Goal: Task Accomplishment & Management: Manage account settings

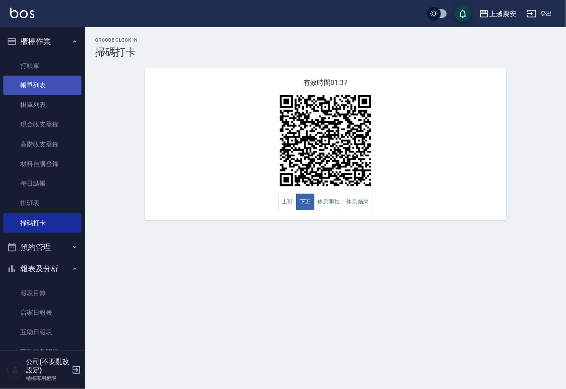
click at [31, 81] on link "帳單列表" at bounding box center [42, 86] width 78 height 20
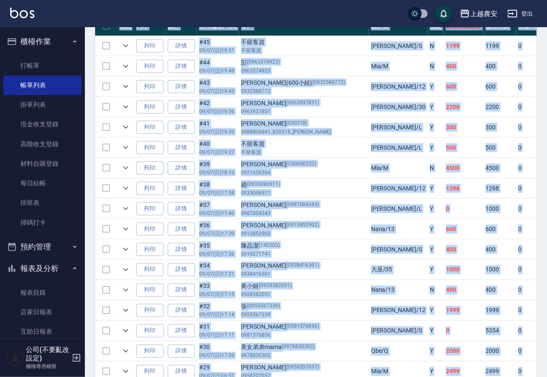
drag, startPoint x: 539, startPoint y: 353, endPoint x: 156, endPoint y: -66, distance: 568.4
click at [156, 0] on html "上越農安 登出 櫃檯作業 打帳單 帳單列表 掛單列表 現金收支登錄 高階收支登錄 材料自購登錄 每日結帳 排班表 掃碼打卡 預約管理 預約管理 單日預約紀錄 …" at bounding box center [273, 339] width 547 height 1171
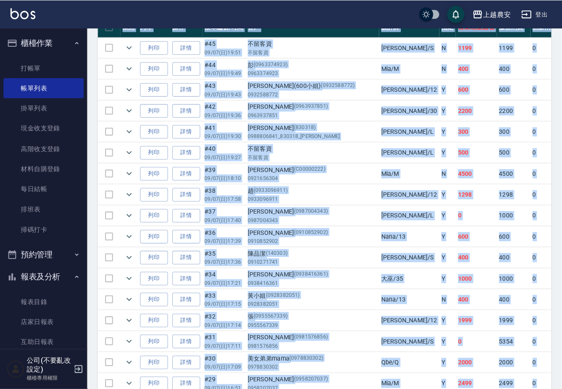
scroll to position [22, 0]
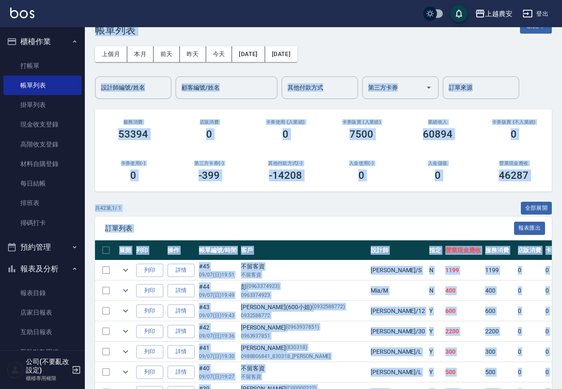
click at [342, 219] on div "訂單列表 報表匯出" at bounding box center [323, 227] width 457 height 23
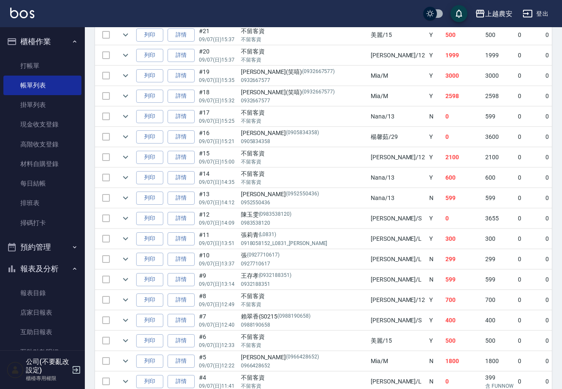
scroll to position [790, 0]
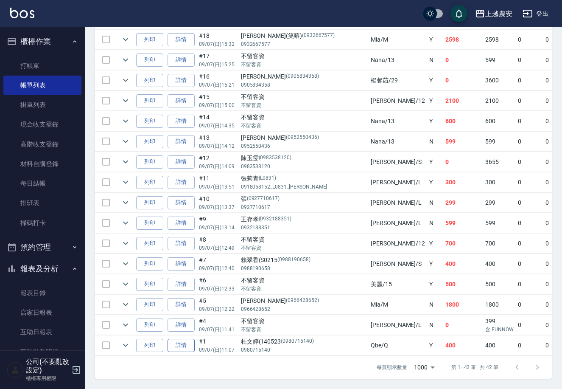
click at [182, 339] on link "詳情" at bounding box center [181, 345] width 27 height 13
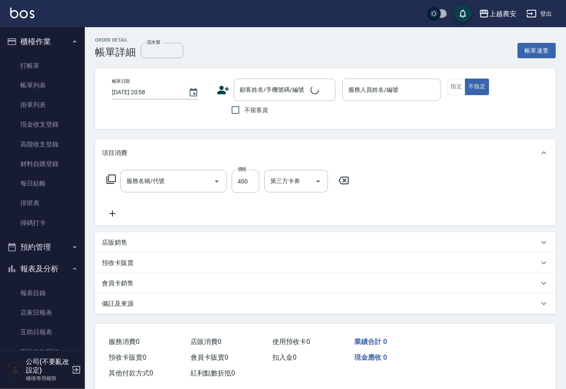
type input "2025/09/07 11:07"
type input "Qbe-Q"
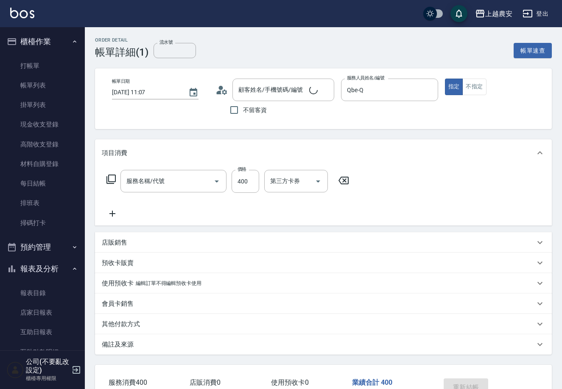
type input "洗髮(228)"
type input "杜文婷(140523/0980715140/0980715140"
click at [140, 320] on div "其他付款方式" at bounding box center [318, 324] width 433 height 9
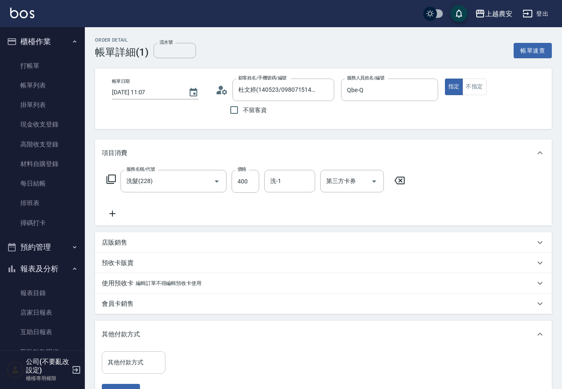
click at [125, 362] on input "其他付款方式" at bounding box center [134, 362] width 56 height 15
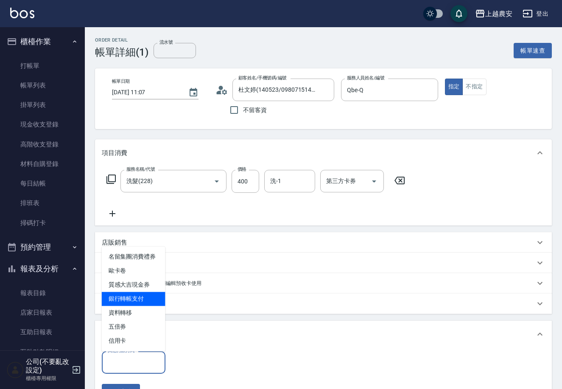
click at [134, 299] on span "銀行轉帳支付" at bounding box center [134, 299] width 64 height 14
type input "銀行轉帳支付"
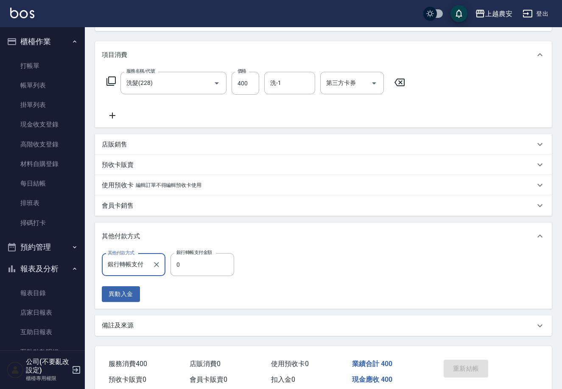
scroll to position [108, 0]
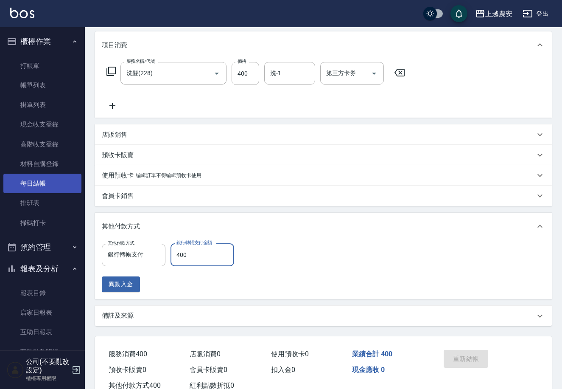
type input "400"
click at [55, 187] on link "每日結帳" at bounding box center [42, 184] width 78 height 20
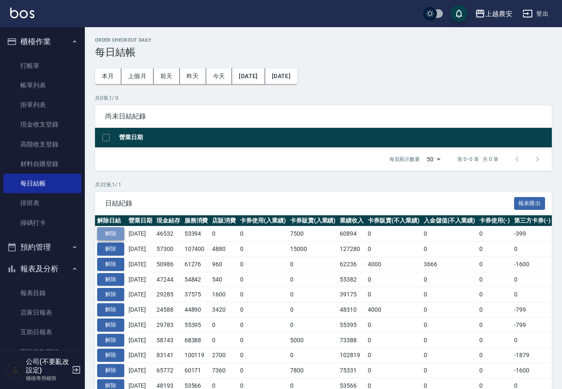
click at [104, 232] on button "解除" at bounding box center [110, 233] width 27 height 13
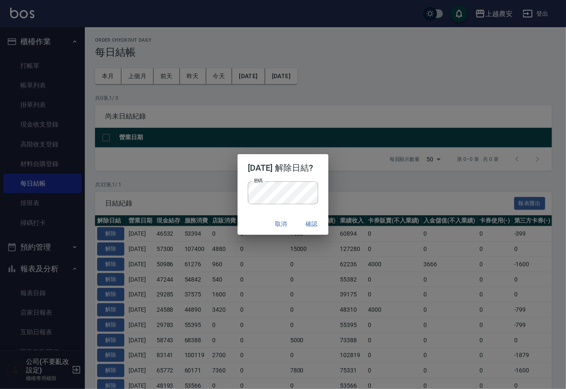
drag, startPoint x: 292, startPoint y: 21, endPoint x: 336, endPoint y: 130, distance: 117.7
click at [292, 33] on div "2025/09/07 解除日結? 密碼 密碼 取消 確認" at bounding box center [283, 194] width 566 height 389
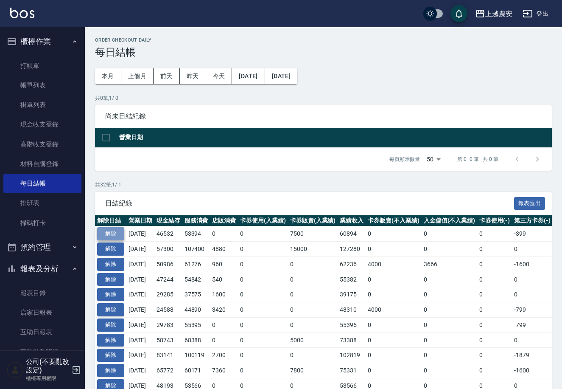
click at [104, 235] on button "解除" at bounding box center [110, 233] width 27 height 13
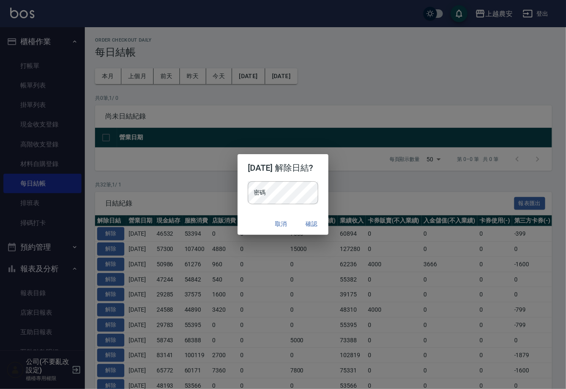
click at [315, 192] on p "密碼 密碼" at bounding box center [283, 192] width 71 height 23
drag, startPoint x: 280, startPoint y: 73, endPoint x: 282, endPoint y: 78, distance: 4.7
click at [280, 73] on div "2025/09/07 解除日結? 密碼 密碼 取消 確認" at bounding box center [283, 194] width 566 height 389
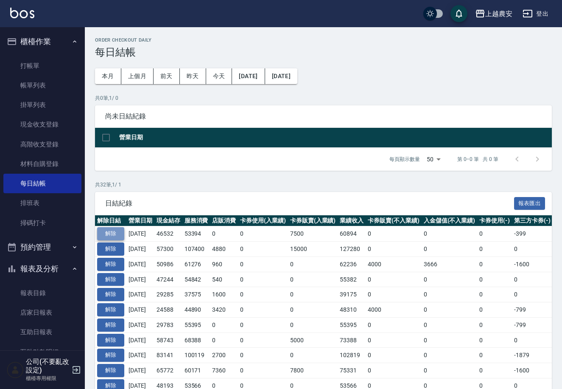
click at [117, 230] on button "解除" at bounding box center [110, 233] width 27 height 13
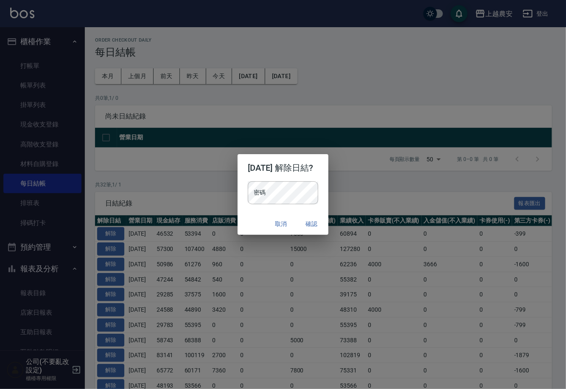
click at [268, 186] on div "2025/09/07 解除日結? 密碼 密碼 取消 確認" at bounding box center [283, 194] width 91 height 81
click at [350, 59] on div "2025/09/07 解除日結? 密碼 密碼 取消 確認" at bounding box center [283, 194] width 566 height 389
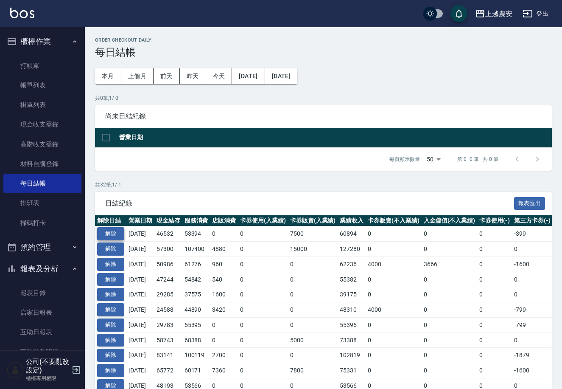
click at [117, 229] on button "解除" at bounding box center [110, 233] width 27 height 13
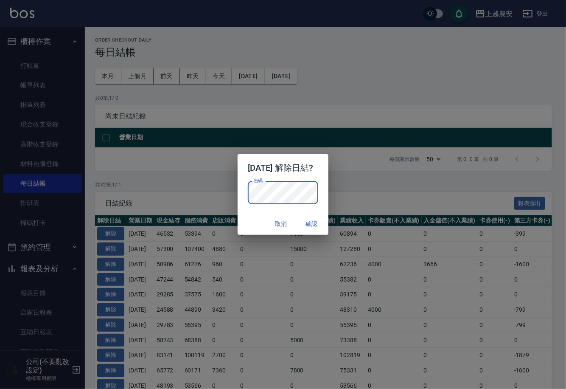
click at [273, 222] on div "取消 確認" at bounding box center [283, 224] width 91 height 22
click at [319, 221] on button "確認" at bounding box center [311, 224] width 27 height 16
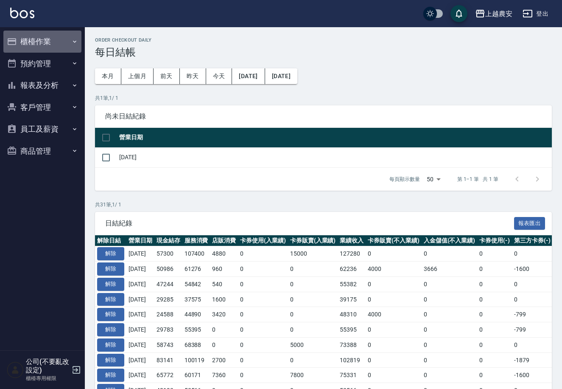
click at [52, 46] on button "櫃檯作業" at bounding box center [42, 42] width 78 height 22
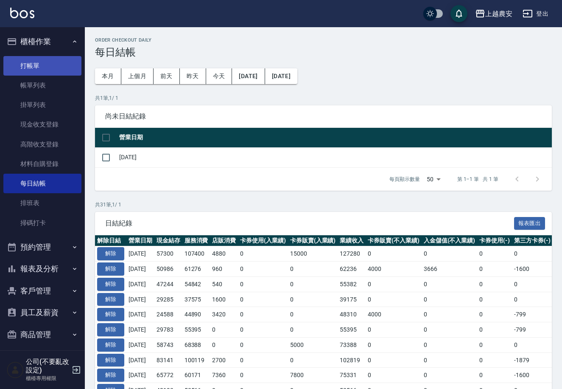
click at [59, 61] on link "打帳單" at bounding box center [42, 66] width 78 height 20
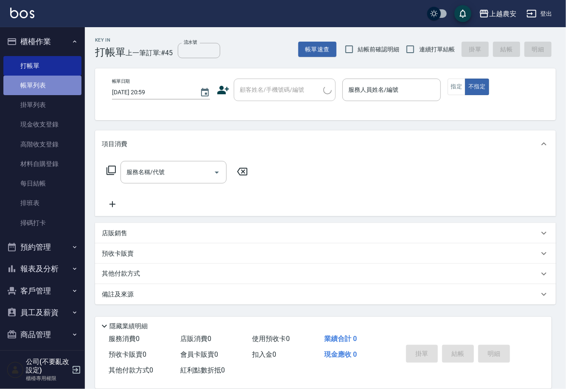
click at [55, 81] on link "帳單列表" at bounding box center [42, 86] width 78 height 20
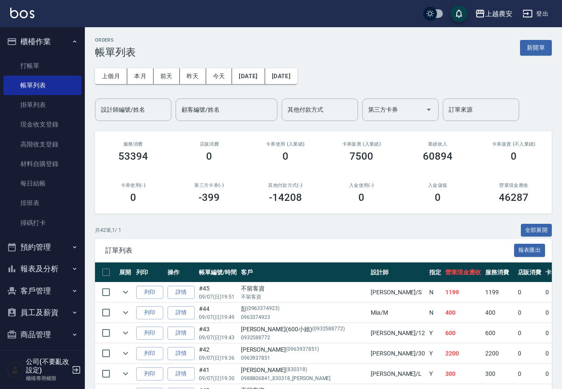
scroll to position [790, 0]
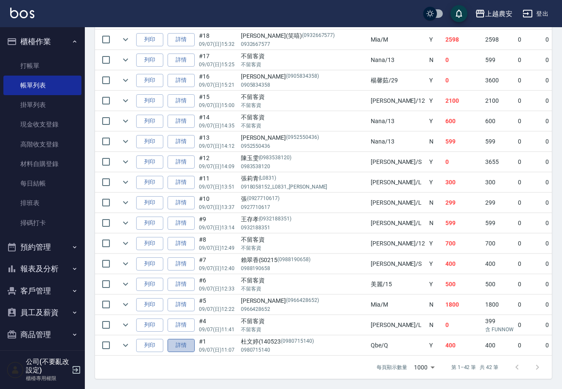
click at [173, 339] on link "詳情" at bounding box center [181, 345] width 27 height 13
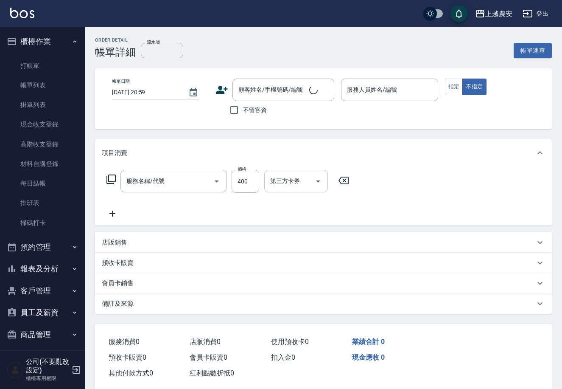
type input "2025/09/07 11:07"
type input "Qbe-Q"
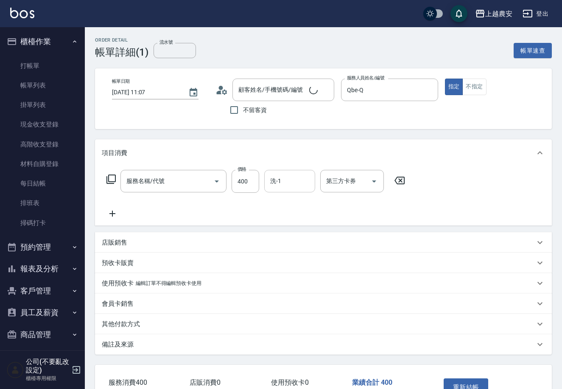
click at [289, 176] on input "洗-1" at bounding box center [289, 181] width 43 height 15
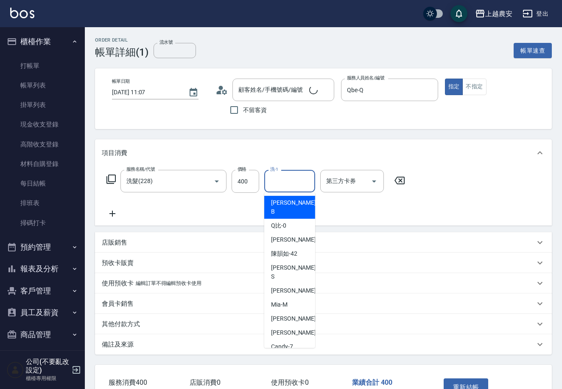
type input "洗髮(228)"
type input "杜文婷(140523/0980715140/0980715140"
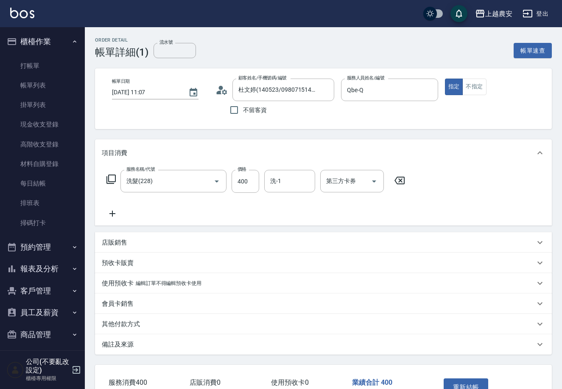
click at [124, 318] on div "其他付款方式" at bounding box center [323, 324] width 457 height 20
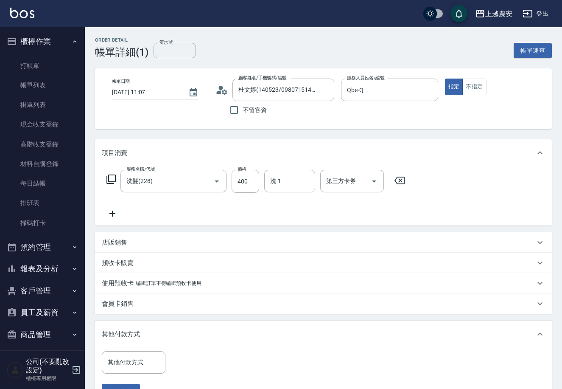
click at [124, 318] on div "項目消費 服務名稱/代號 洗髮(228) 服務名稱/代號 價格 400 價格 洗-1 洗-1 第三方卡券 第三方卡券 店販銷售 服務人員姓名/編號 服務人員姓…" at bounding box center [323, 286] width 457 height 294
click at [126, 354] on div "其他付款方式 其他付款方式" at bounding box center [134, 362] width 64 height 22
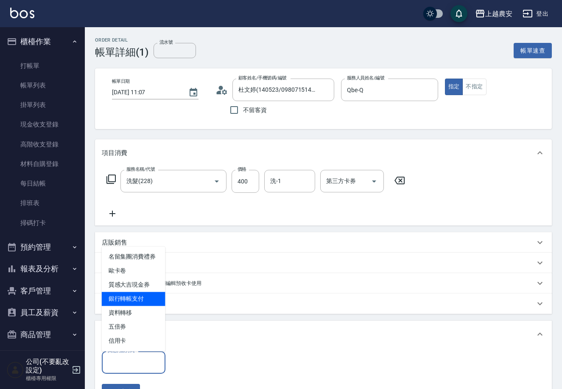
drag, startPoint x: 157, startPoint y: 296, endPoint x: 151, endPoint y: 295, distance: 6.2
click at [155, 296] on span "銀行轉帳支付" at bounding box center [134, 299] width 64 height 14
type input "銀行轉帳支付"
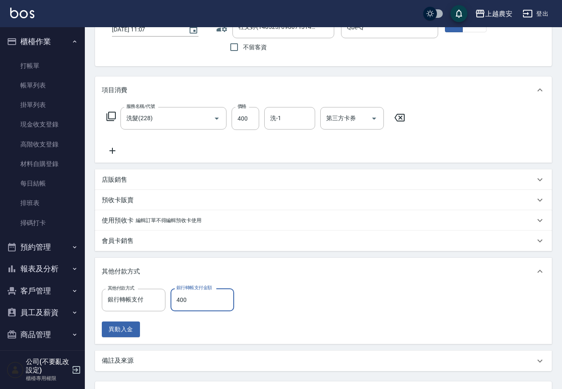
scroll to position [133, 0]
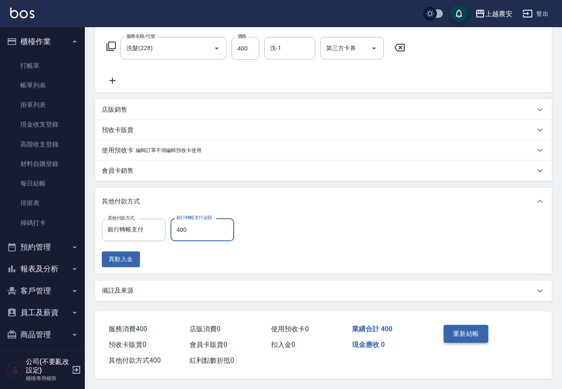
type input "400"
drag, startPoint x: 472, startPoint y: 335, endPoint x: 469, endPoint y: 328, distance: 8.4
click at [472, 335] on button "重新結帳" at bounding box center [466, 334] width 45 height 18
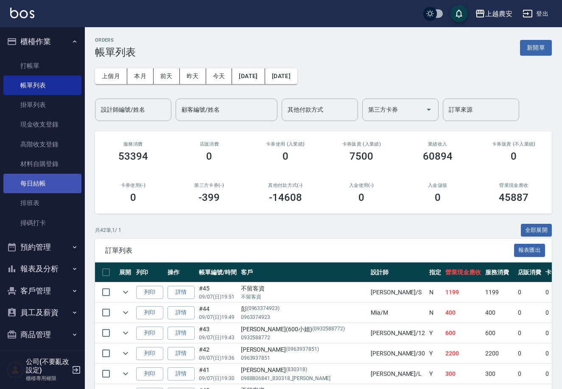
click at [40, 182] on link "每日結帳" at bounding box center [42, 184] width 78 height 20
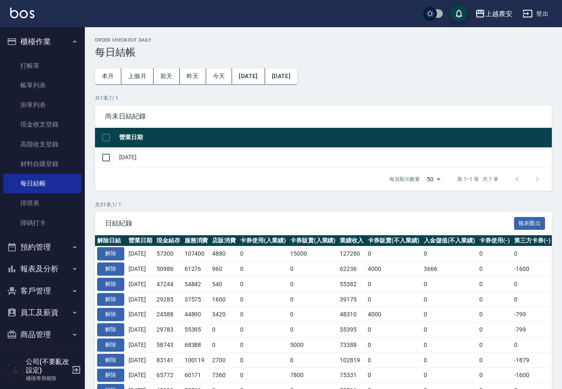
click at [102, 153] on input "checkbox" at bounding box center [106, 158] width 18 height 18
checkbox input "true"
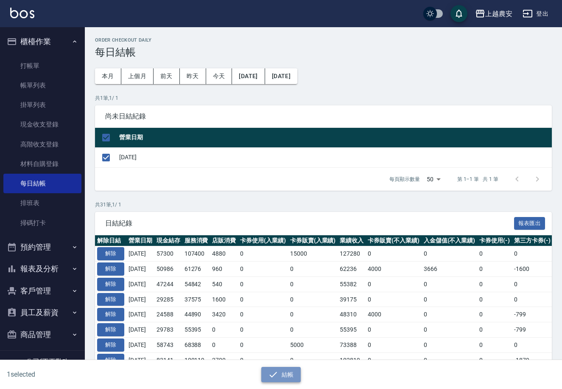
click at [272, 367] on button "結帳" at bounding box center [280, 375] width 39 height 16
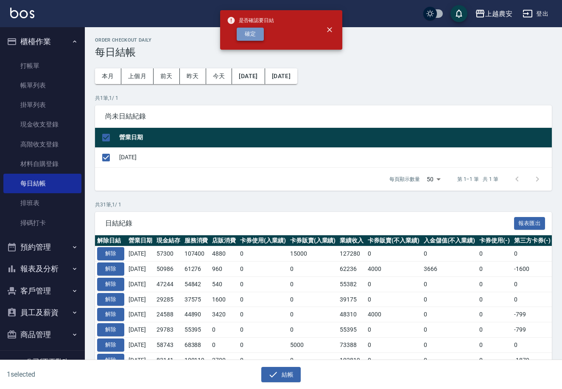
click at [256, 39] on button "確定" at bounding box center [250, 34] width 27 height 13
checkbox input "false"
